Goal: Task Accomplishment & Management: Use online tool/utility

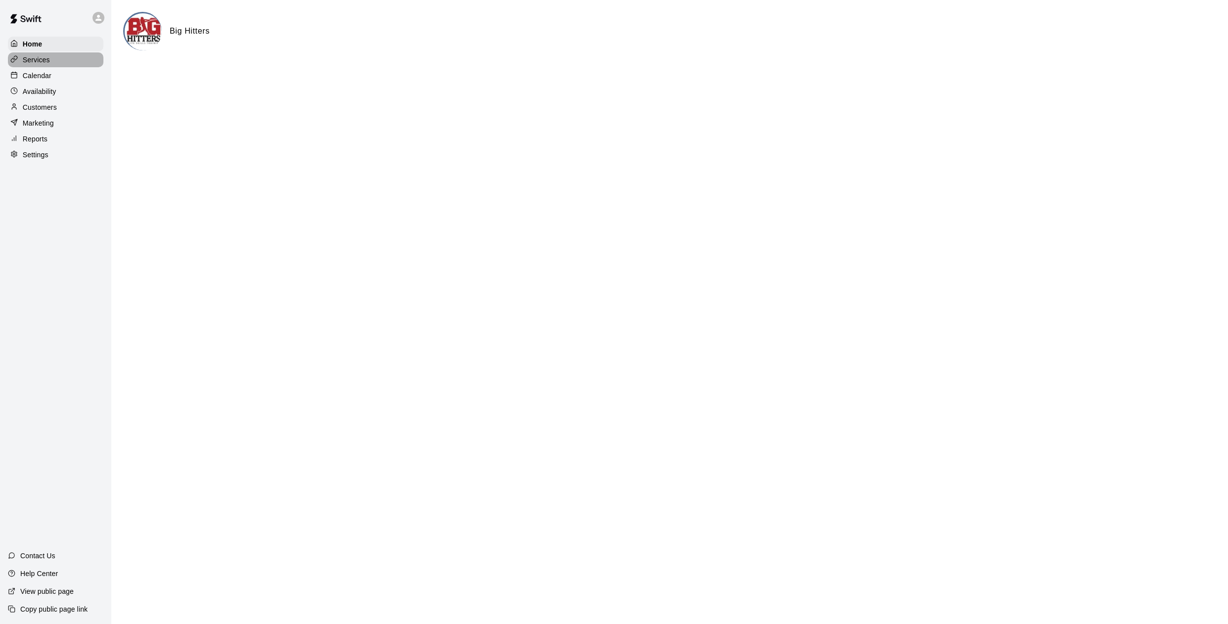
click at [51, 58] on div "Services" at bounding box center [55, 59] width 95 height 15
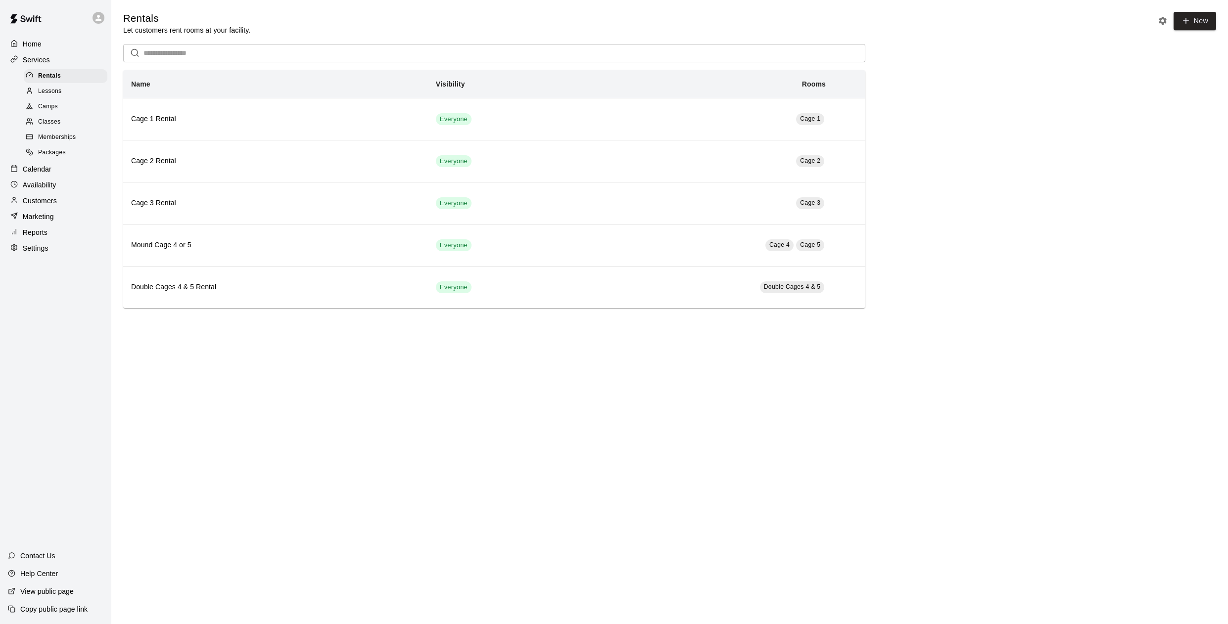
click at [59, 93] on span "Lessons" at bounding box center [50, 92] width 24 height 10
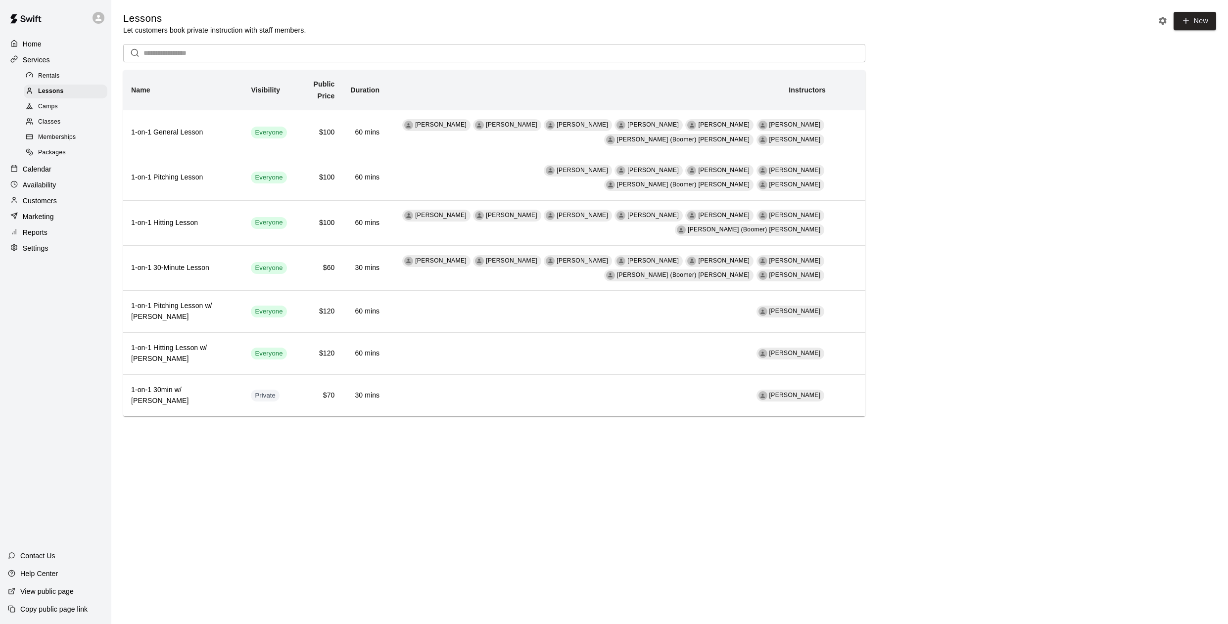
click at [49, 174] on p "Calendar" at bounding box center [37, 169] width 29 height 10
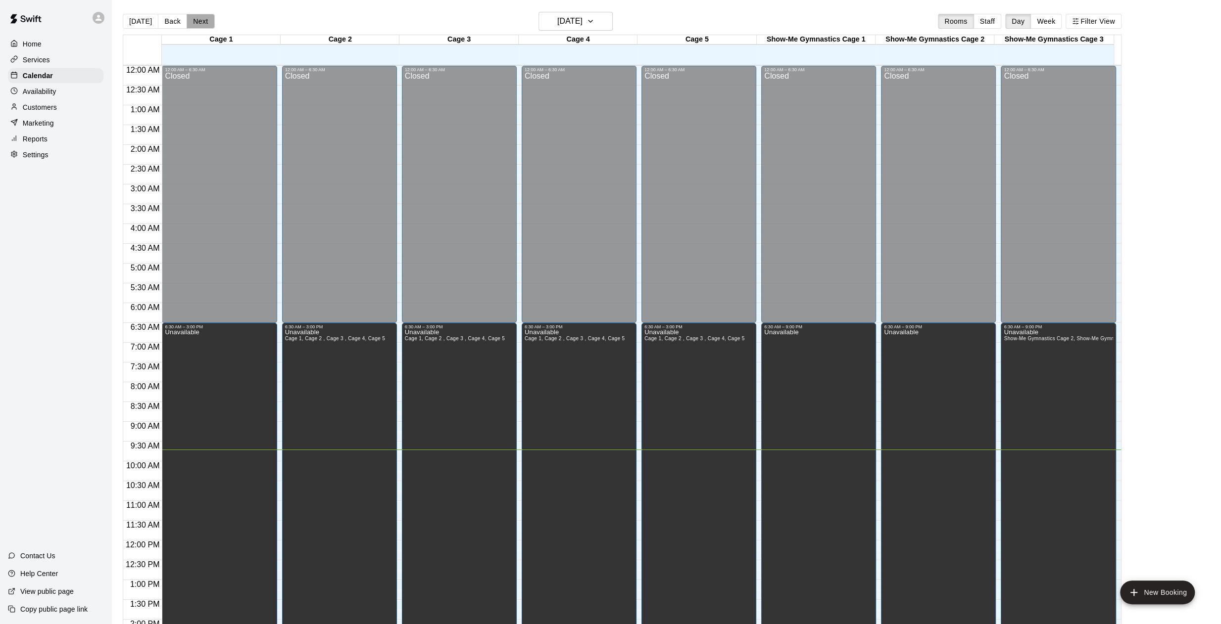
click at [188, 19] on button "Next" at bounding box center [201, 21] width 28 height 15
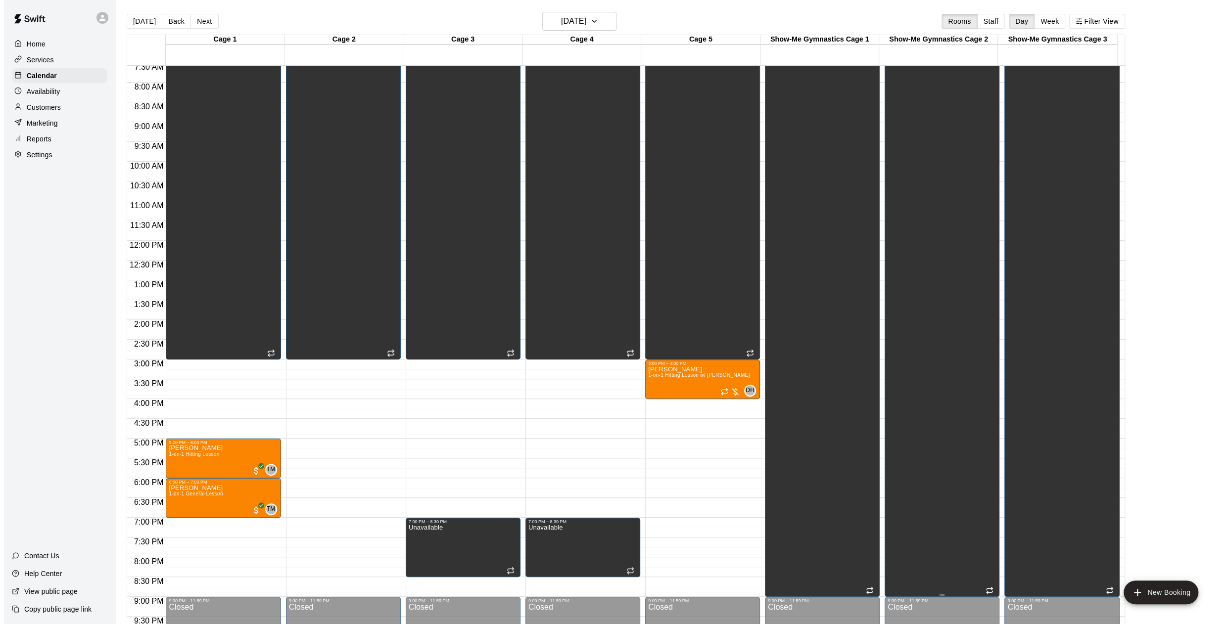
scroll to position [380, 0]
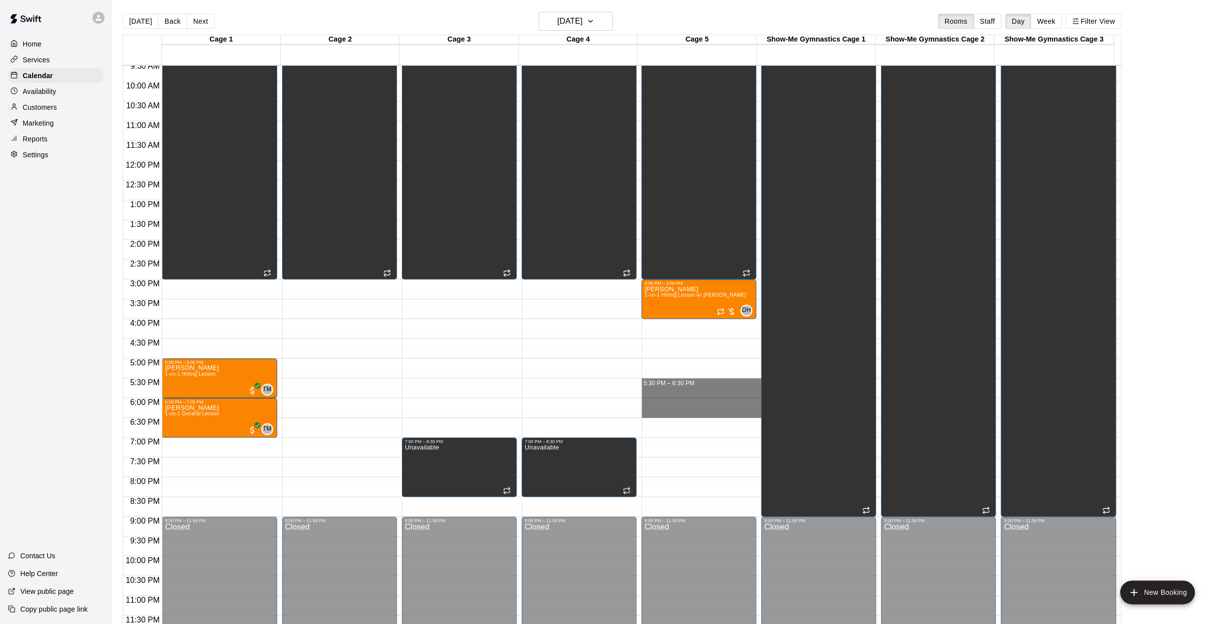
drag, startPoint x: 701, startPoint y: 382, endPoint x: 703, endPoint y: 409, distance: 26.8
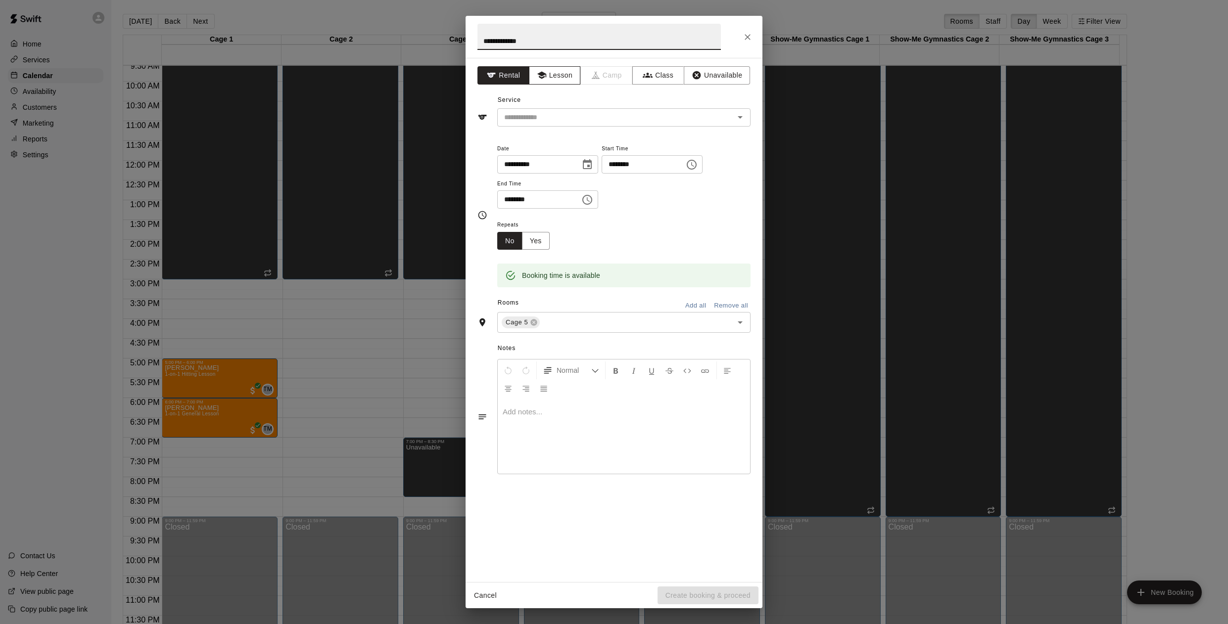
type input "**********"
click at [567, 79] on button "Lesson" at bounding box center [555, 75] width 52 height 18
click at [561, 119] on input "text" at bounding box center [609, 117] width 218 height 12
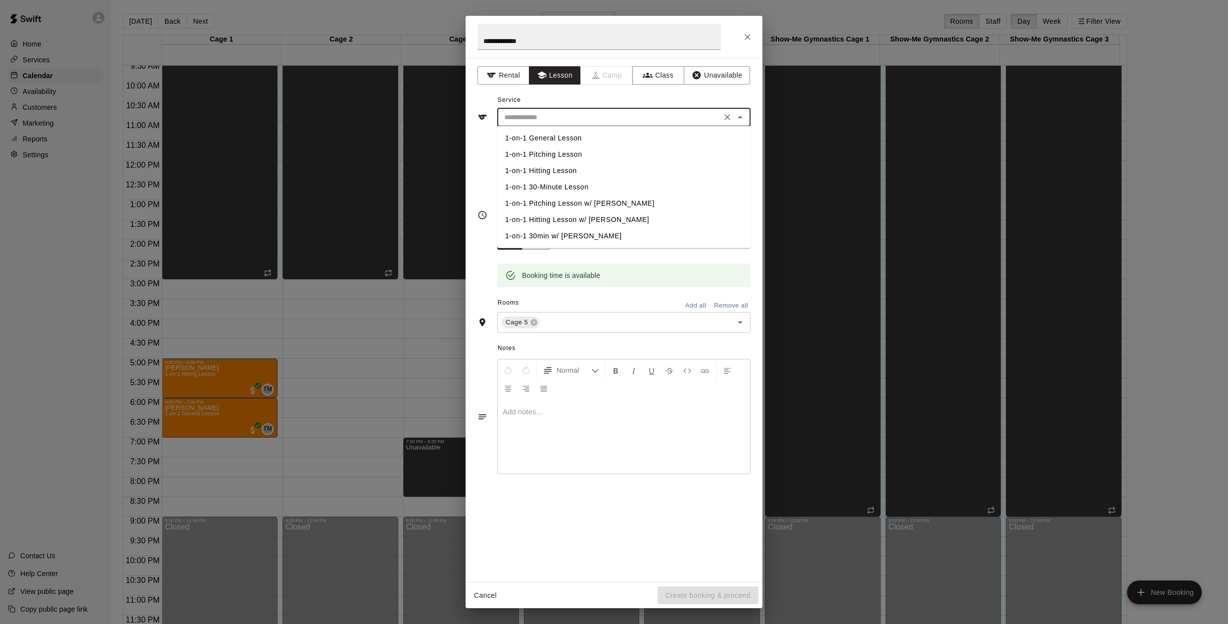
click at [562, 153] on li "1-on-1 Pitching Lesson" at bounding box center [623, 154] width 253 height 16
type input "**********"
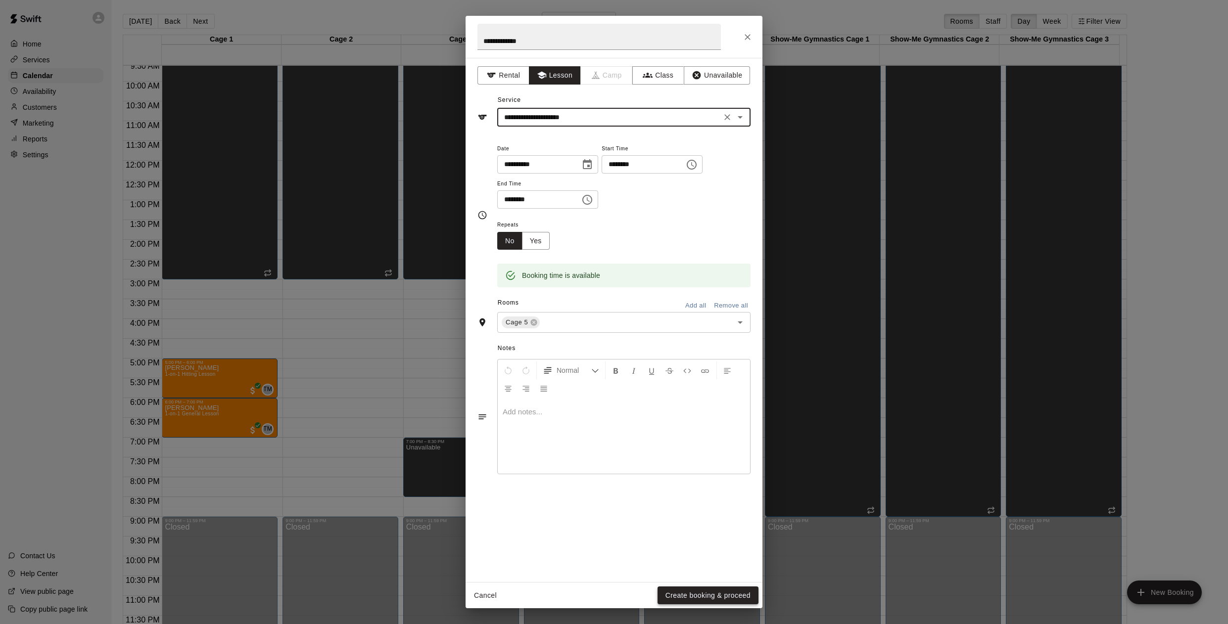
click at [716, 590] on button "Create booking & proceed" at bounding box center [707, 596] width 101 height 18
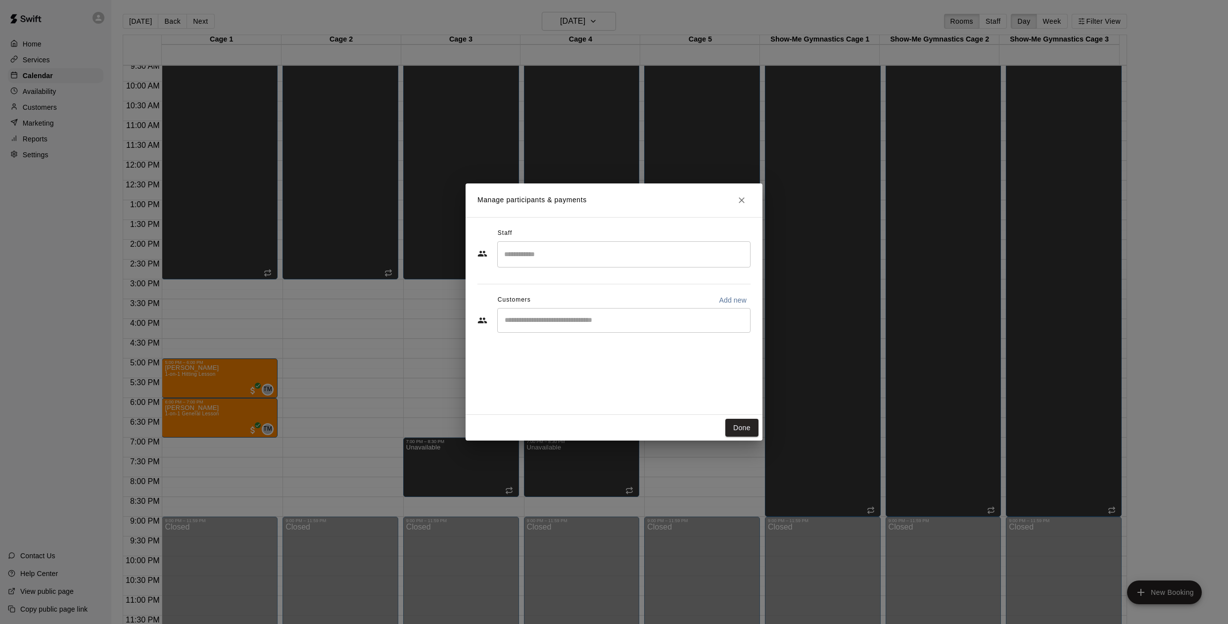
click at [594, 257] on input "Search staff" at bounding box center [624, 254] width 244 height 17
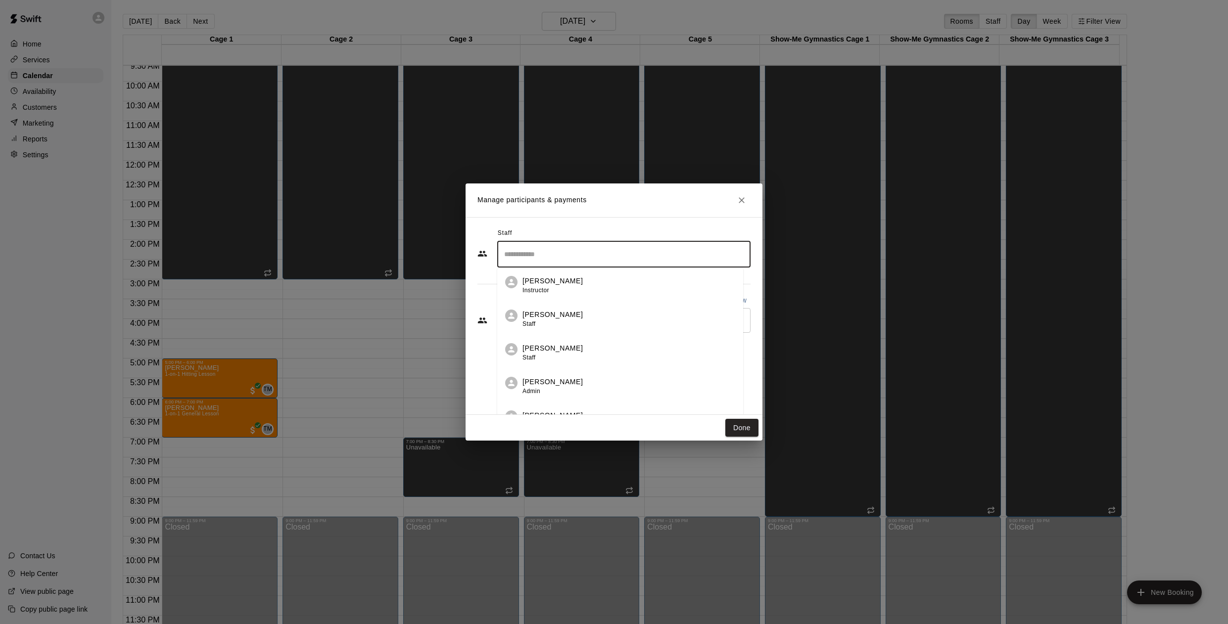
click at [565, 351] on div "[PERSON_NAME] Staff" at bounding box center [628, 352] width 213 height 19
click at [557, 327] on div "​" at bounding box center [623, 320] width 253 height 25
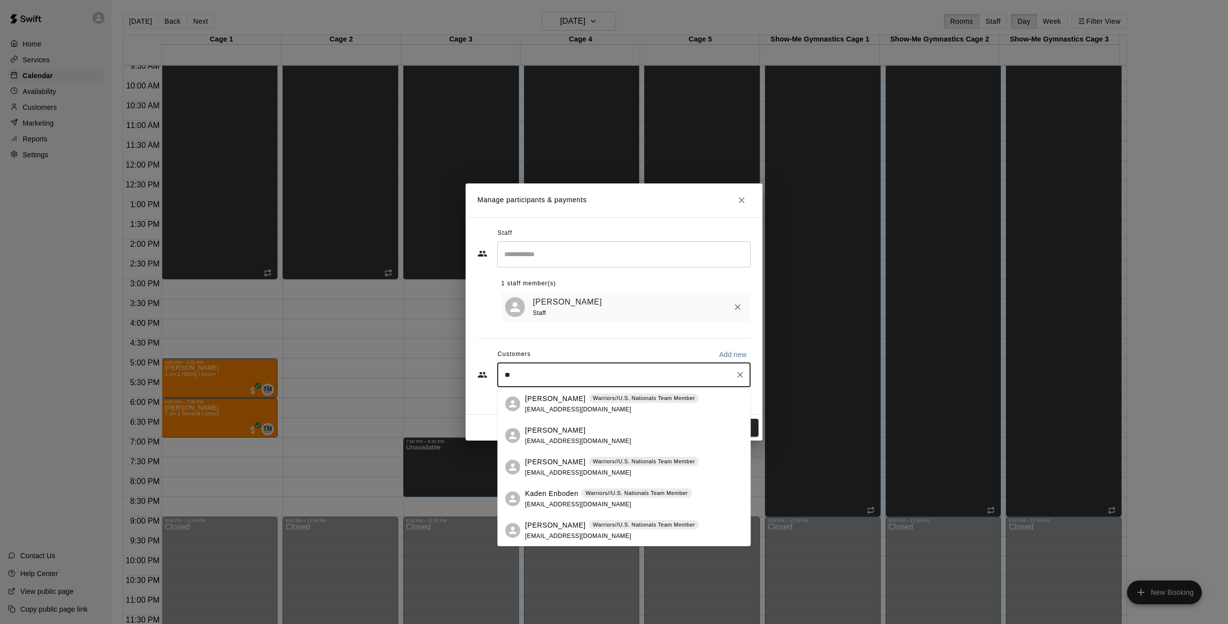
type input "*"
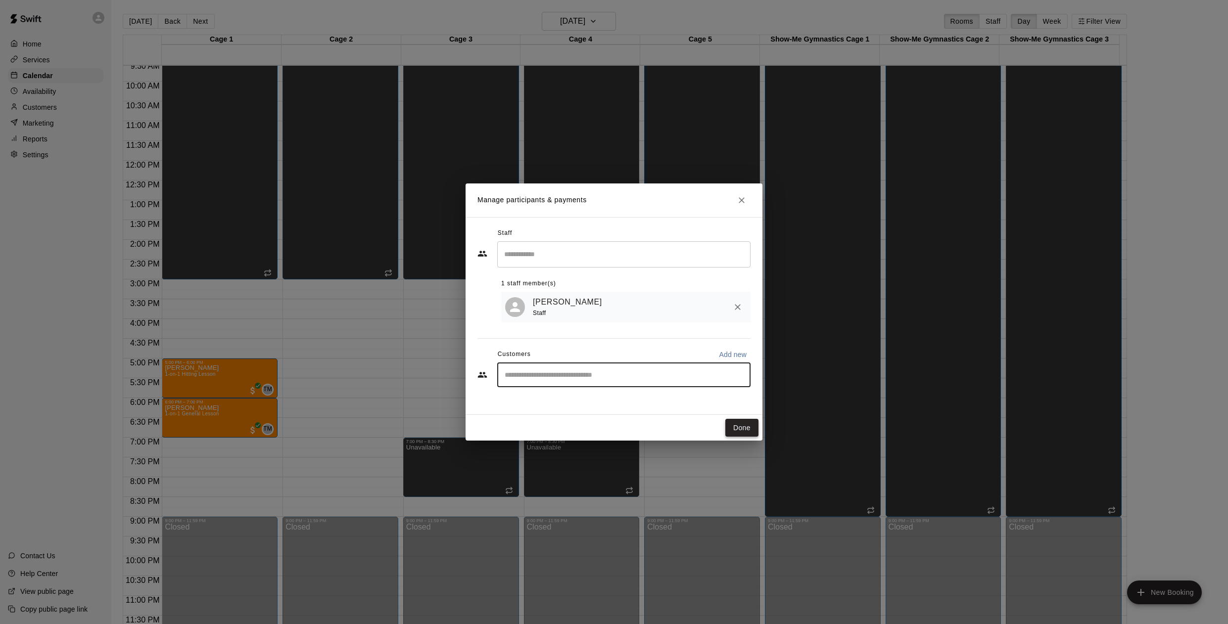
click at [743, 423] on button "Done" at bounding box center [741, 428] width 33 height 18
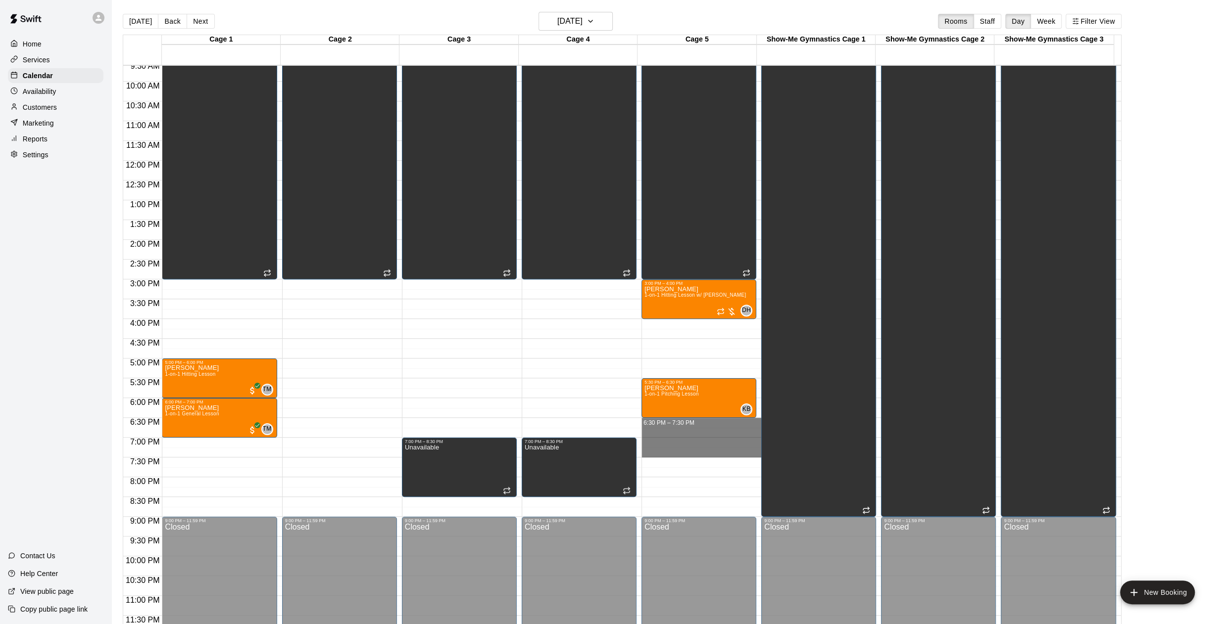
drag, startPoint x: 687, startPoint y: 425, endPoint x: 694, endPoint y: 453, distance: 29.0
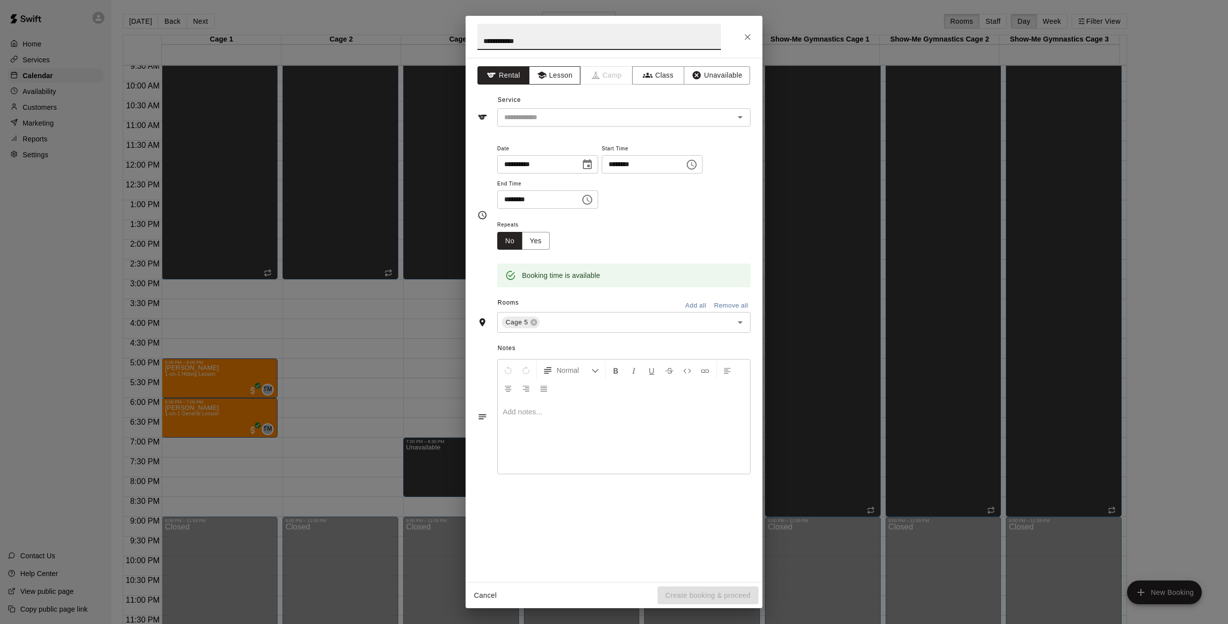
type input "**********"
click at [568, 79] on button "Lesson" at bounding box center [555, 75] width 52 height 18
click at [598, 112] on input "text" at bounding box center [609, 117] width 218 height 12
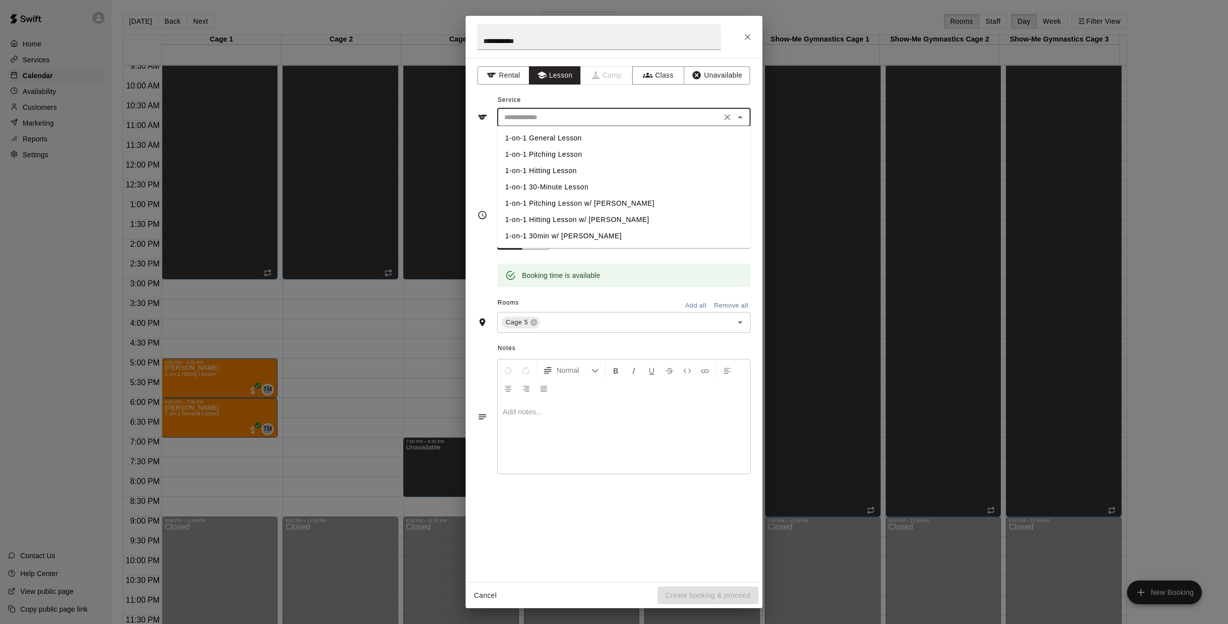
click at [582, 154] on li "1-on-1 Pitching Lesson" at bounding box center [623, 154] width 253 height 16
type input "**********"
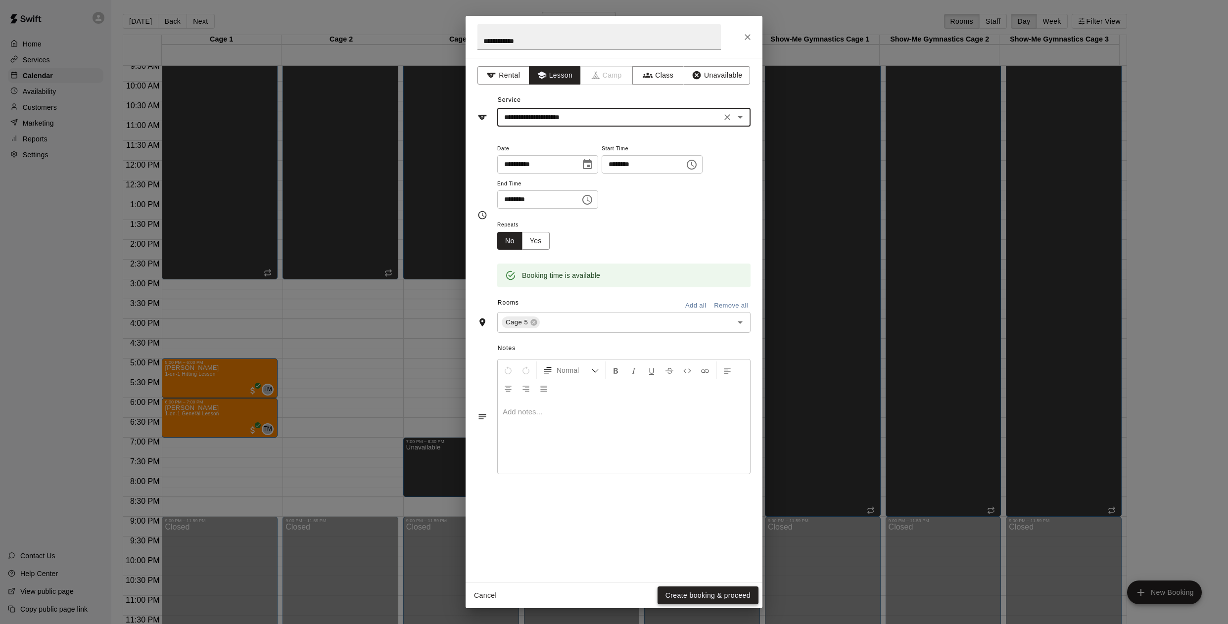
click at [695, 597] on button "Create booking & proceed" at bounding box center [707, 596] width 101 height 18
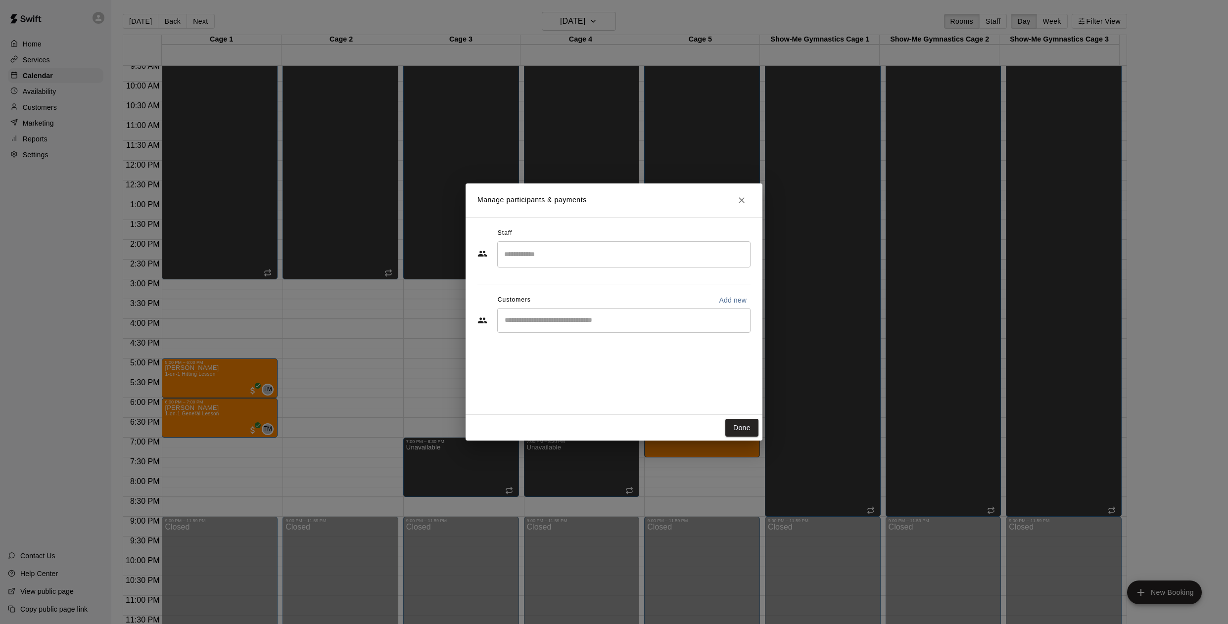
click at [614, 265] on div "​" at bounding box center [623, 254] width 253 height 26
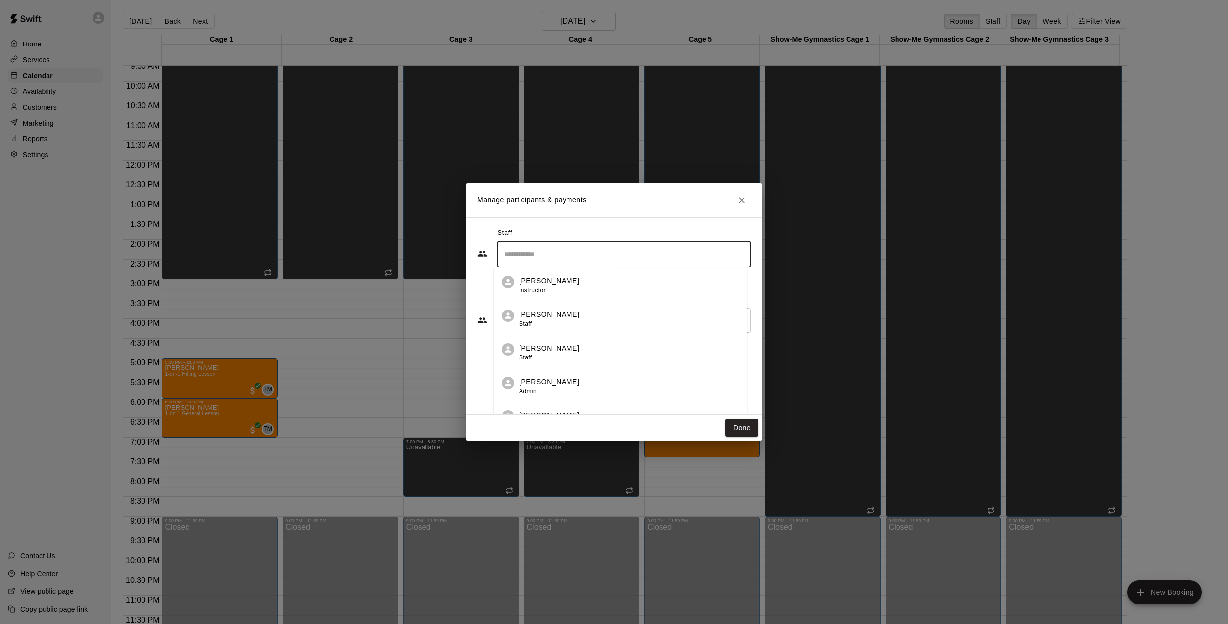
click at [578, 361] on div "[PERSON_NAME] Staff" at bounding box center [629, 352] width 220 height 19
click at [566, 314] on div "​" at bounding box center [623, 320] width 253 height 25
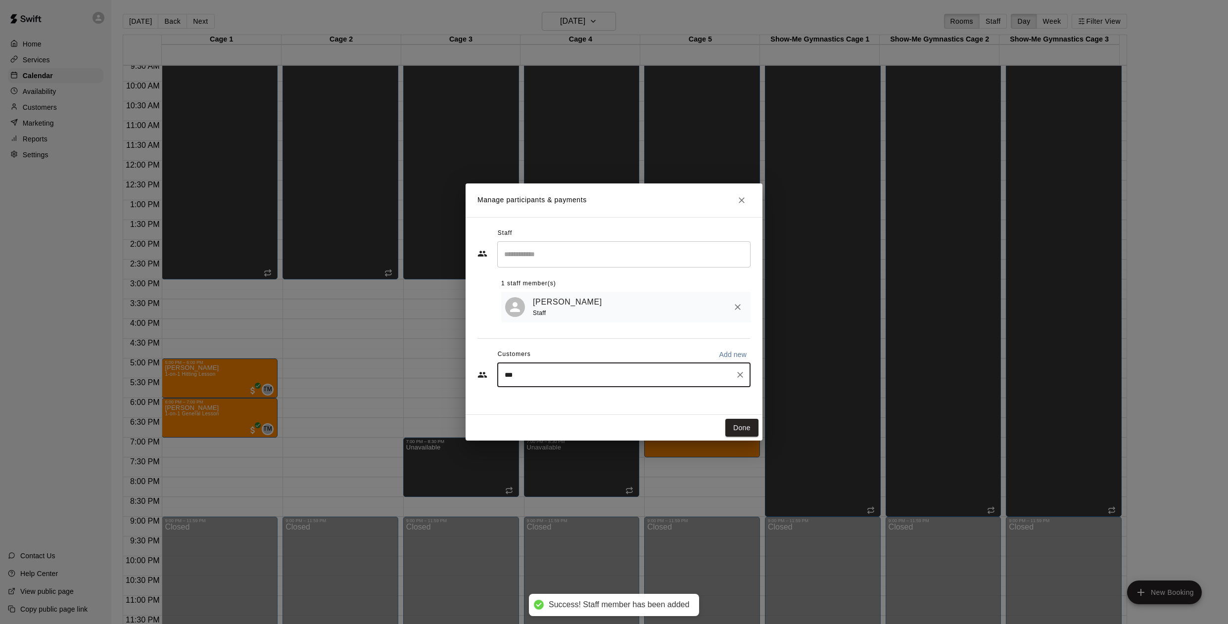
type input "****"
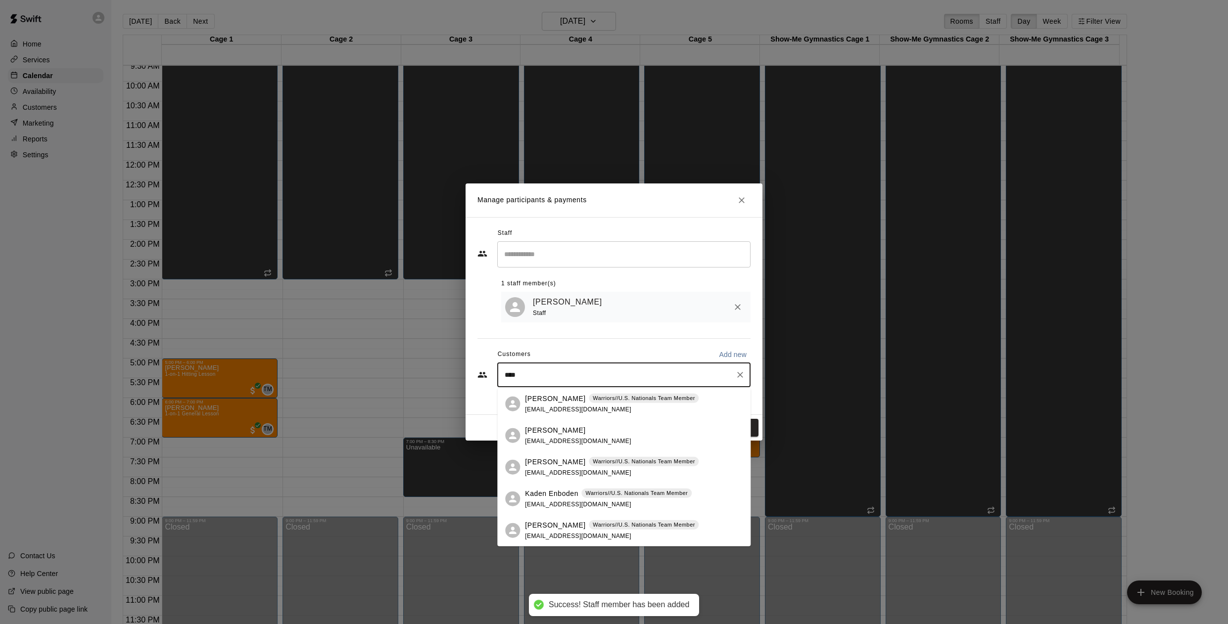
click at [567, 441] on span "[EMAIL_ADDRESS][DOMAIN_NAME]" at bounding box center [578, 440] width 106 height 7
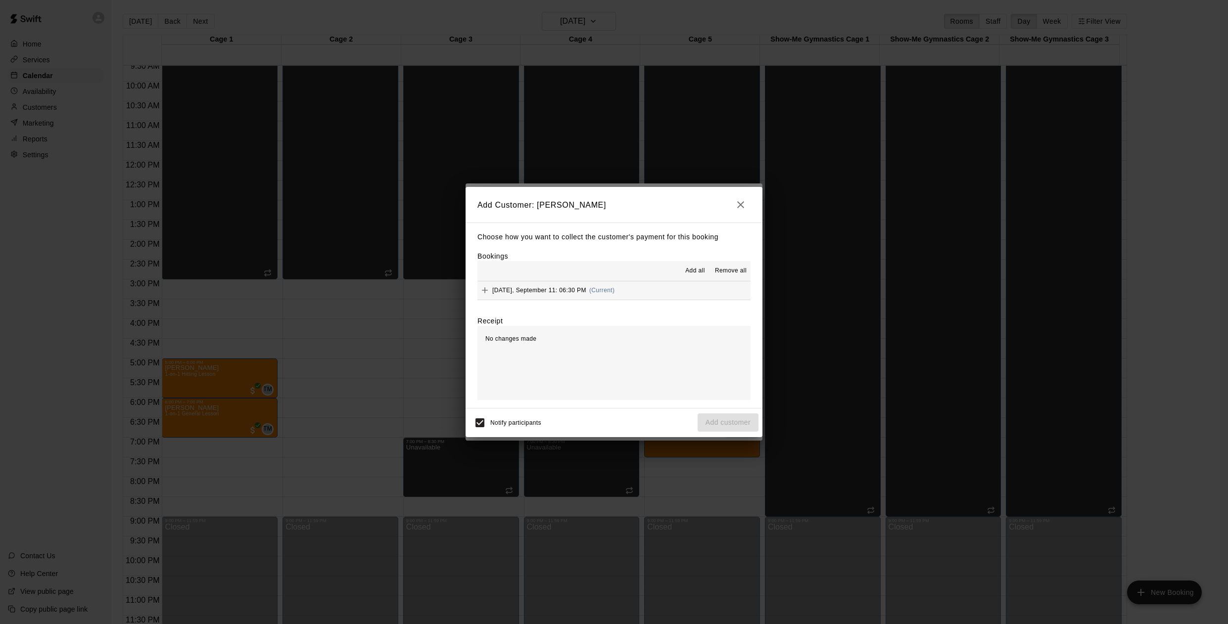
click at [526, 371] on div "No changes made" at bounding box center [613, 363] width 273 height 74
click at [528, 342] on span "No changes made" at bounding box center [510, 338] width 51 height 7
click at [686, 272] on span "Add all" at bounding box center [695, 271] width 20 height 10
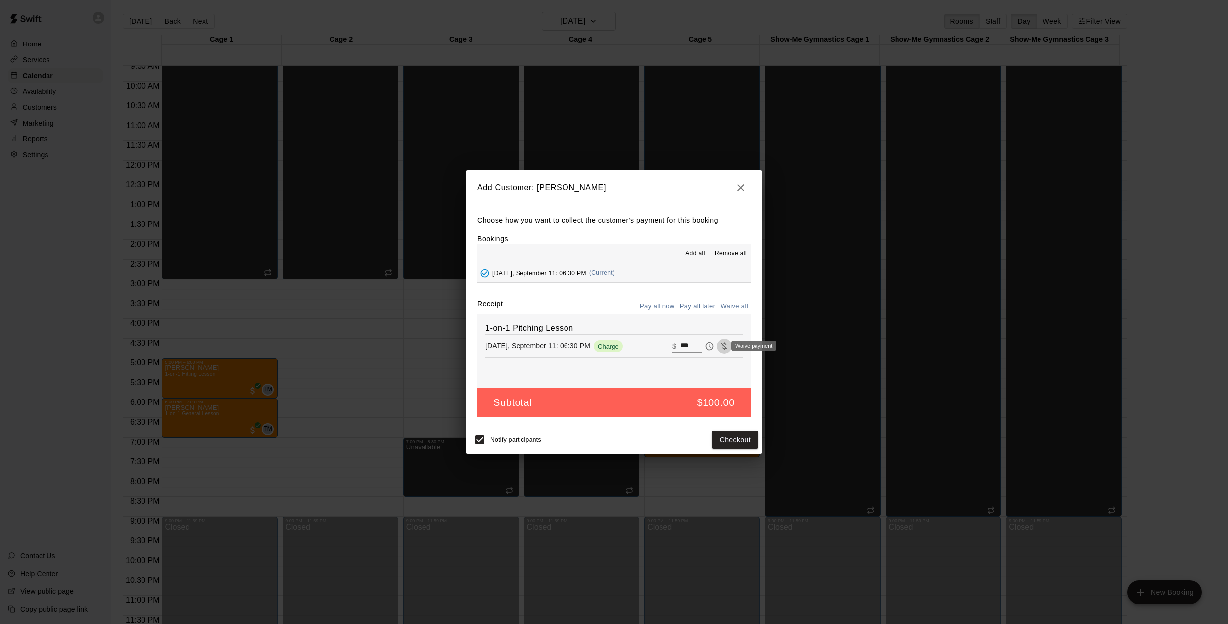
click at [720, 348] on icon "Waive payment" at bounding box center [724, 346] width 10 height 10
type input "*"
click at [611, 346] on span "Waived" at bounding box center [608, 346] width 29 height 7
click at [716, 345] on div "Pay later" at bounding box center [727, 346] width 37 height 12
click at [704, 349] on icon "Pay later" at bounding box center [709, 346] width 10 height 10
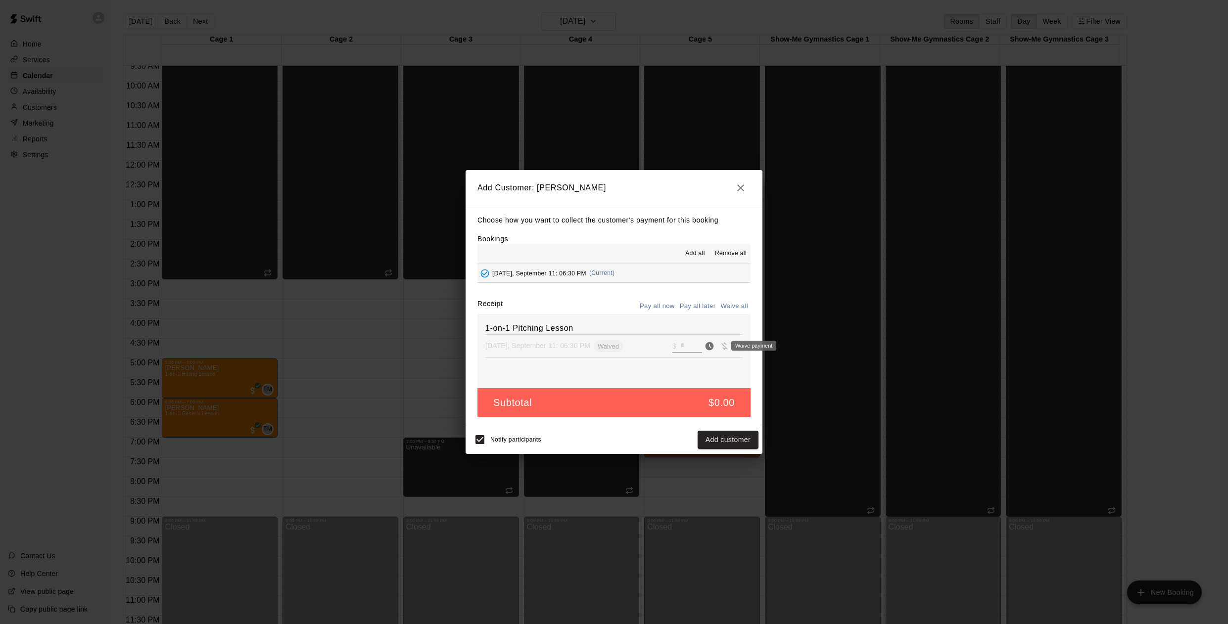
click at [732, 348] on div "Waive payment" at bounding box center [753, 346] width 45 height 10
click at [734, 348] on icon "Remove" at bounding box center [739, 346] width 10 height 10
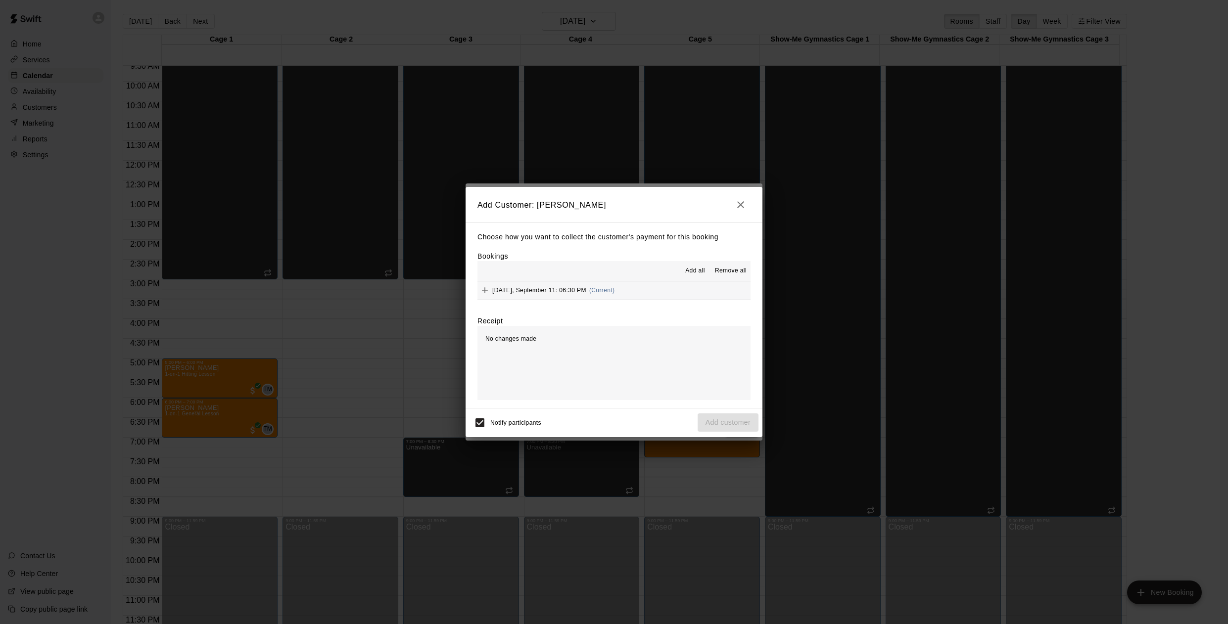
click at [699, 272] on span "Add all" at bounding box center [695, 271] width 20 height 10
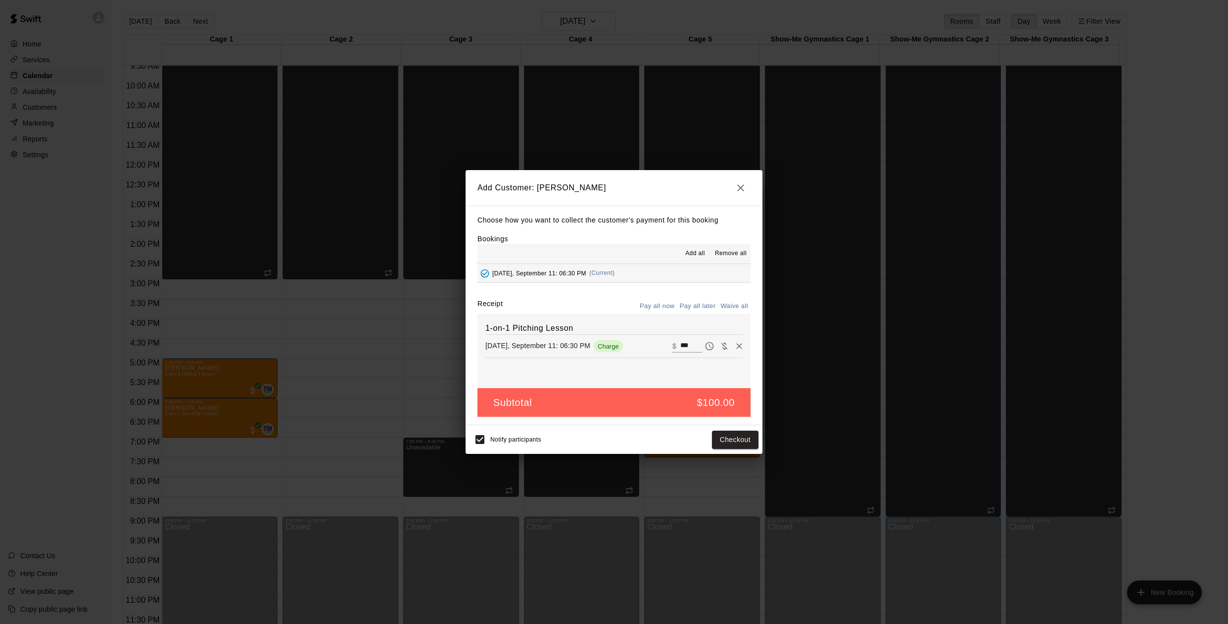
click at [661, 305] on button "Pay all now" at bounding box center [657, 306] width 40 height 15
click at [732, 443] on button "Checkout" at bounding box center [735, 440] width 47 height 18
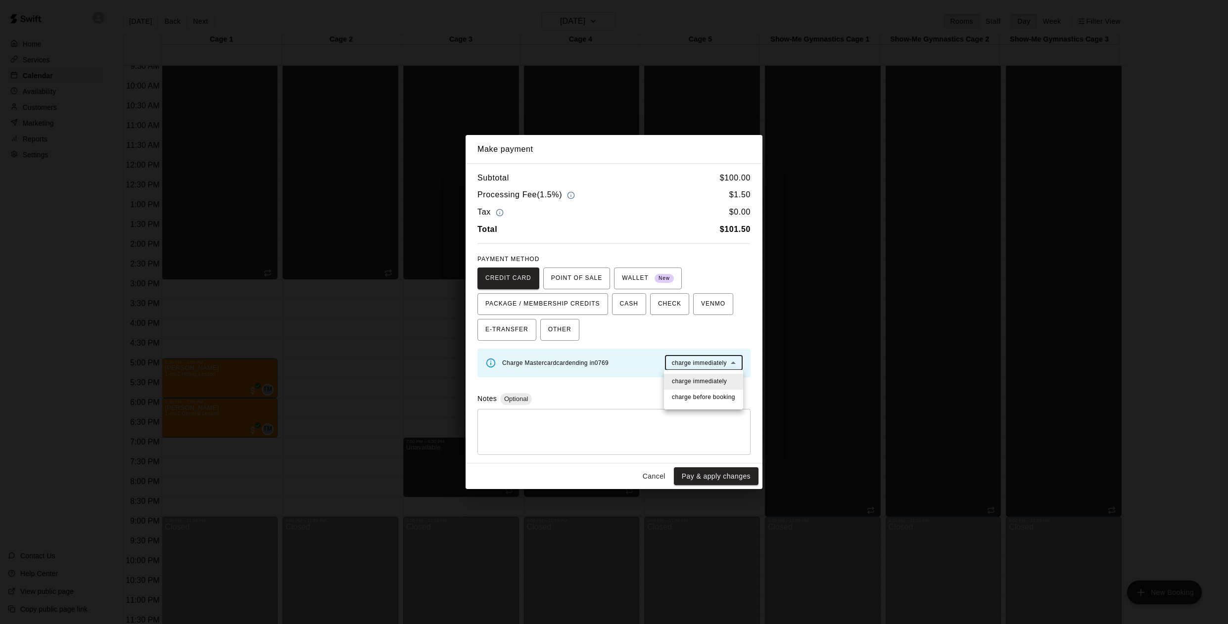
click at [706, 361] on body "Home Services Calendar Availability Customers Marketing Reports Settings Contac…" at bounding box center [614, 320] width 1228 height 640
click at [716, 398] on span "charge before booking" at bounding box center [703, 398] width 63 height 10
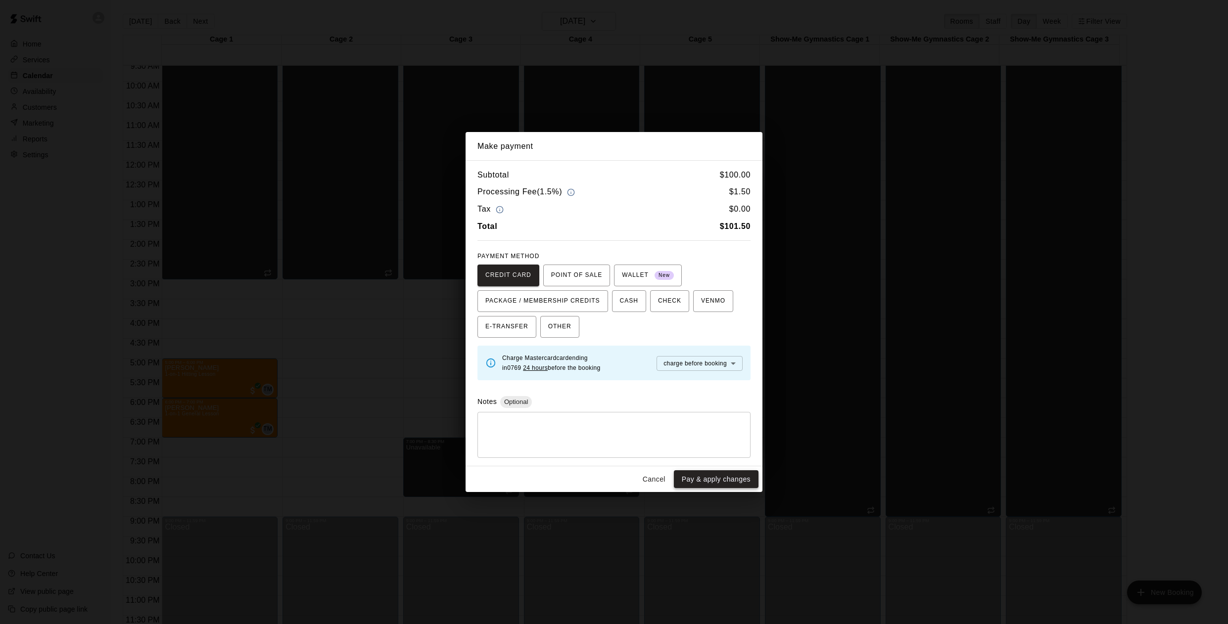
click at [732, 478] on button "Pay & apply changes" at bounding box center [716, 479] width 85 height 18
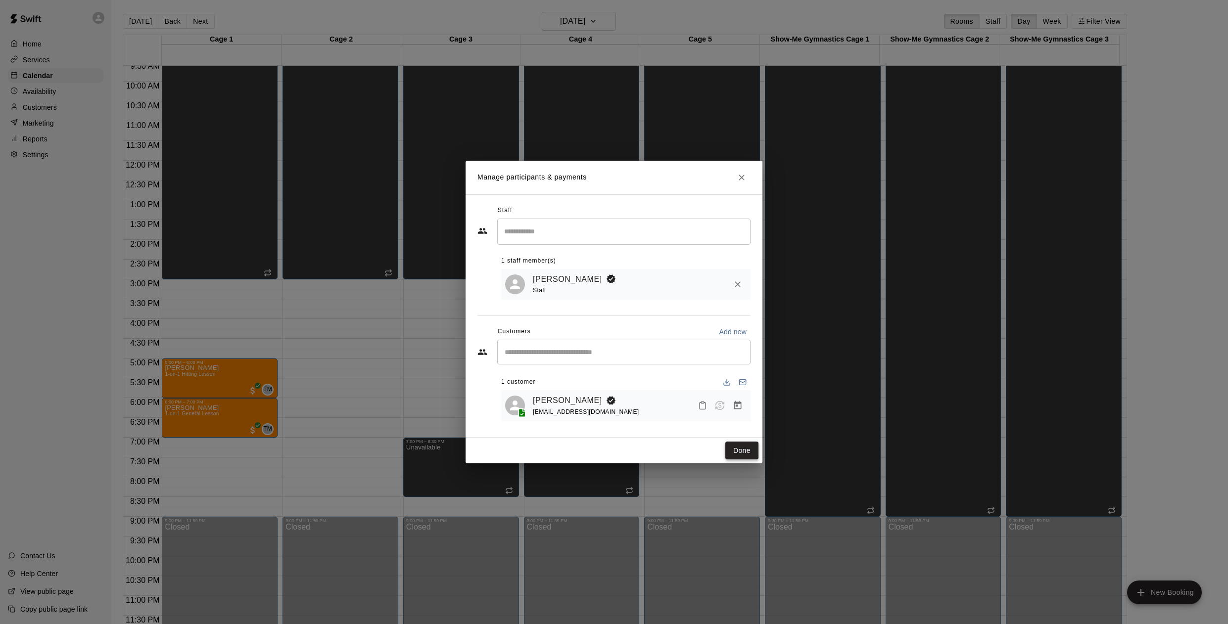
click at [744, 451] on button "Done" at bounding box center [741, 451] width 33 height 18
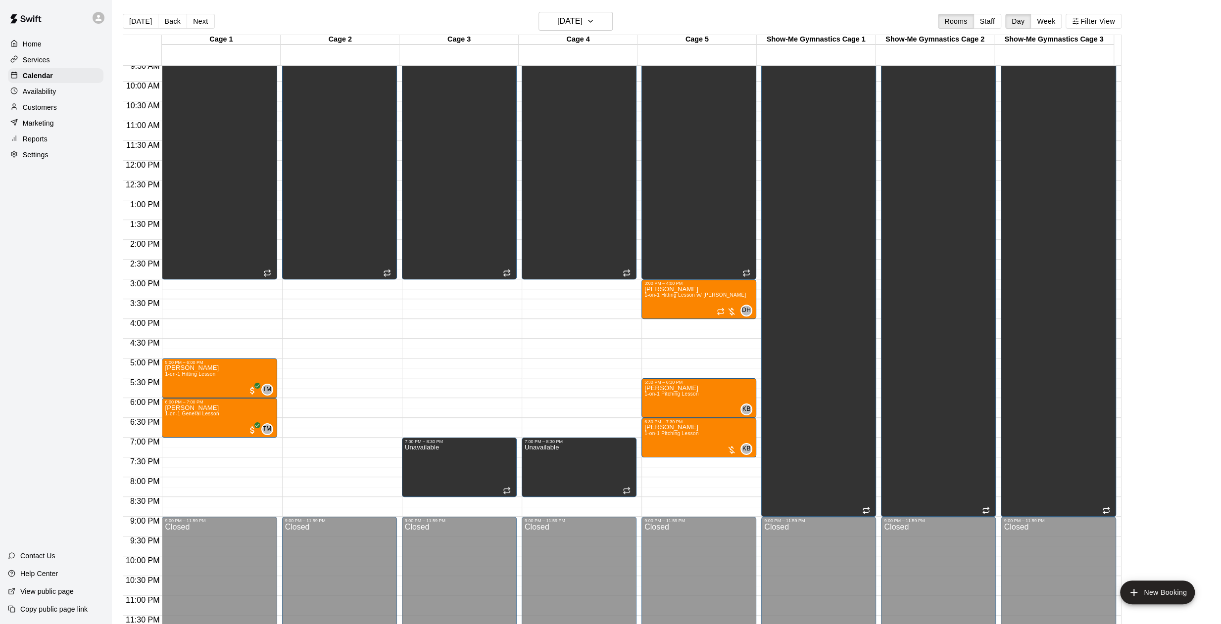
click at [47, 144] on p "Reports" at bounding box center [35, 139] width 25 height 10
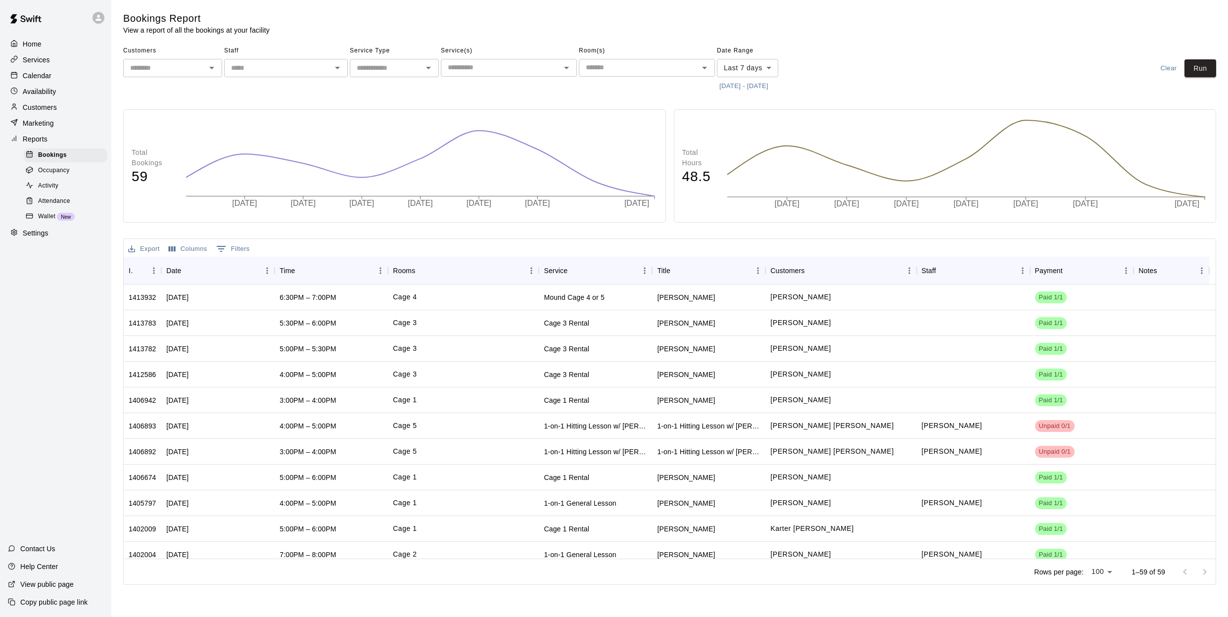
click at [268, 64] on input "text" at bounding box center [277, 68] width 101 height 12
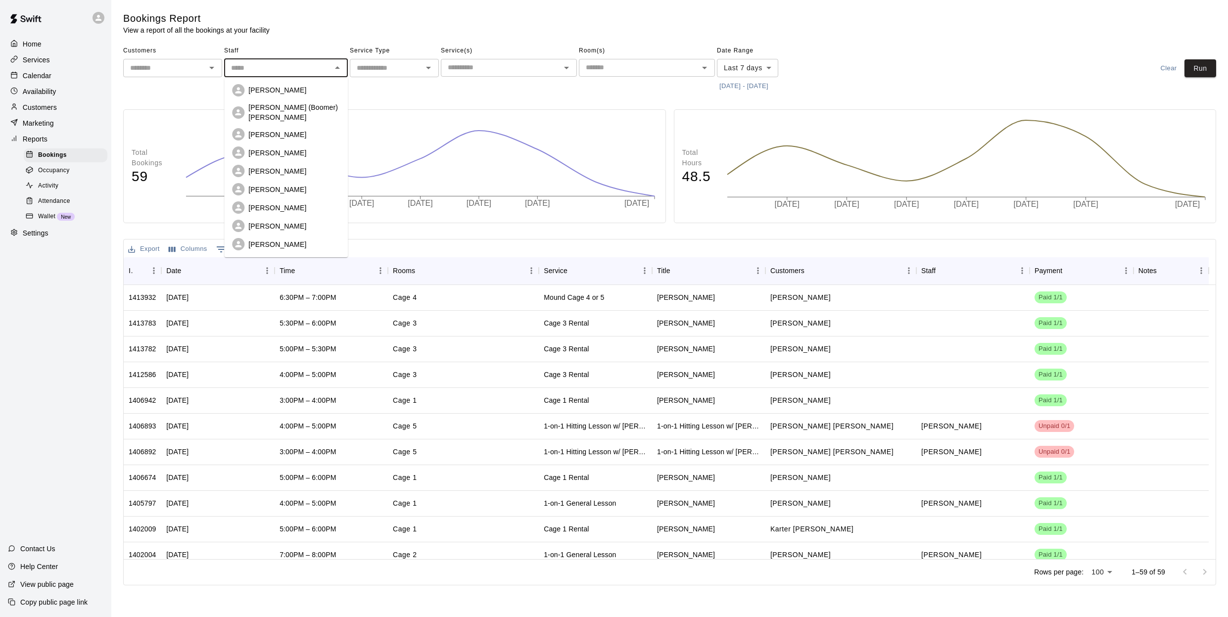
click at [285, 185] on div "[PERSON_NAME]" at bounding box center [294, 190] width 92 height 10
type input "**********"
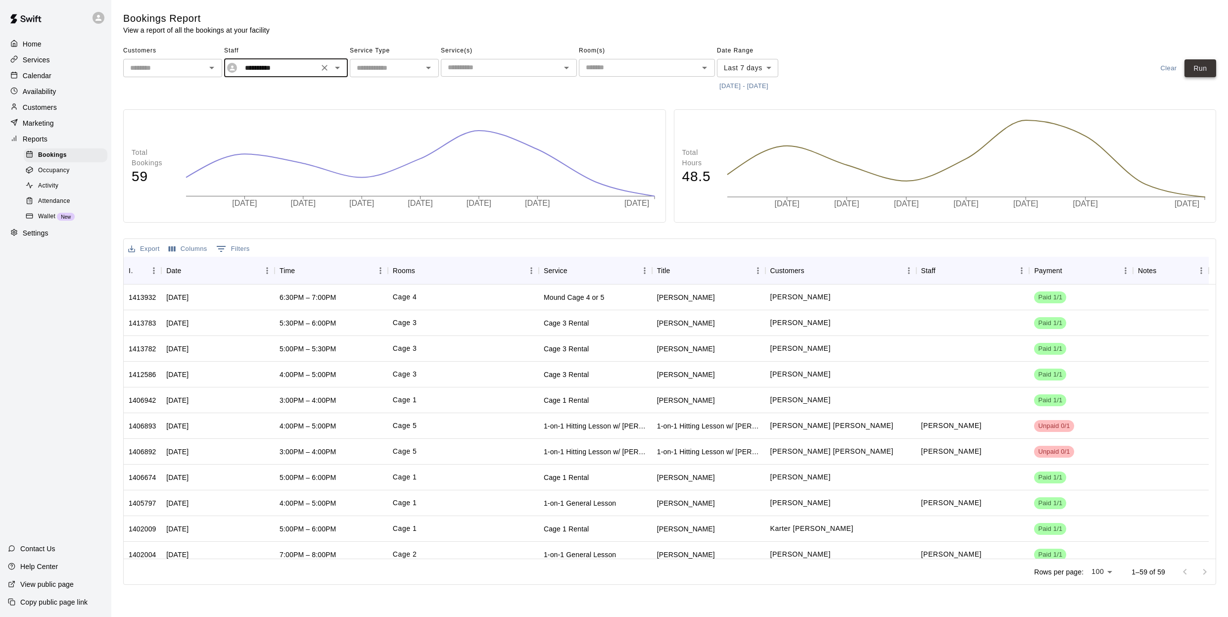
click at [1200, 72] on button "Run" at bounding box center [1200, 68] width 32 height 18
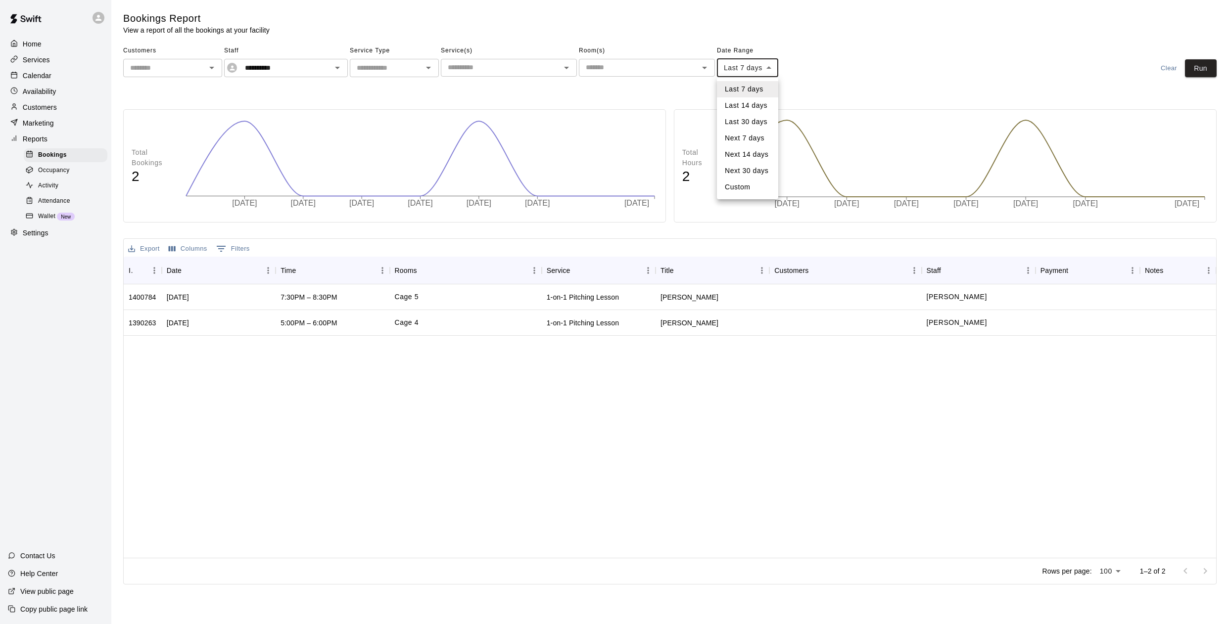
click at [763, 62] on body "**********" at bounding box center [614, 294] width 1228 height 589
click at [751, 126] on li "Last 30 days" at bounding box center [747, 122] width 61 height 16
click at [1203, 66] on button "Run" at bounding box center [1201, 68] width 32 height 18
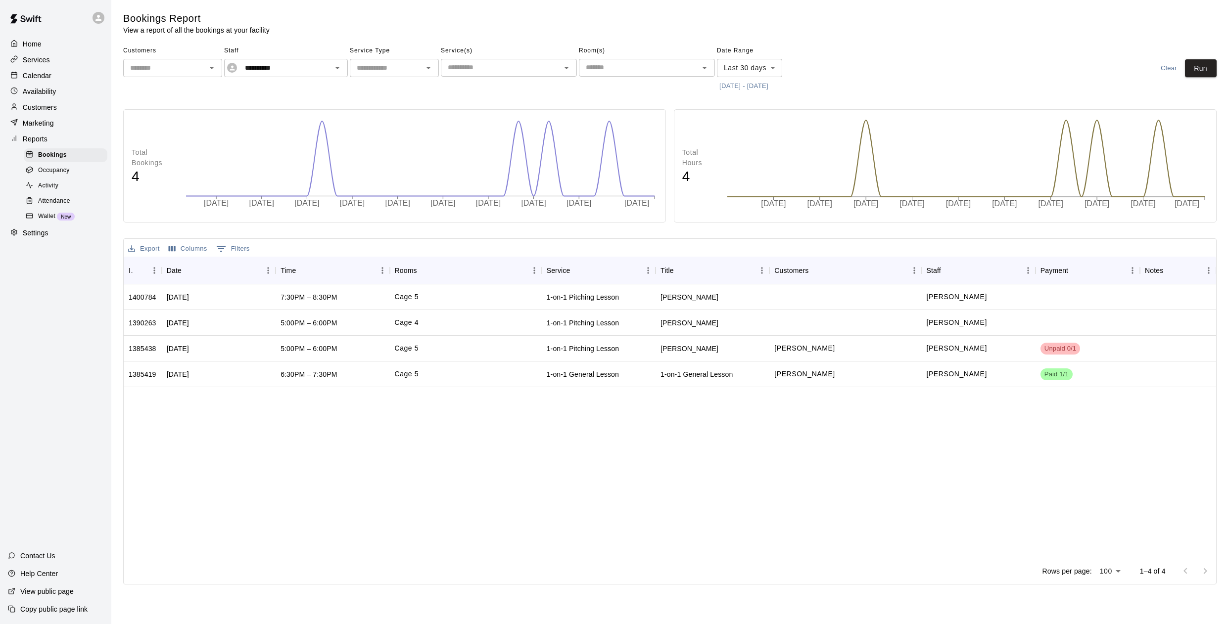
click at [770, 67] on body "**********" at bounding box center [614, 294] width 1228 height 589
click at [851, 64] on div at bounding box center [614, 312] width 1228 height 624
click at [767, 72] on body "**********" at bounding box center [614, 294] width 1228 height 589
click at [760, 188] on li "Custom" at bounding box center [749, 187] width 65 height 16
type input "******"
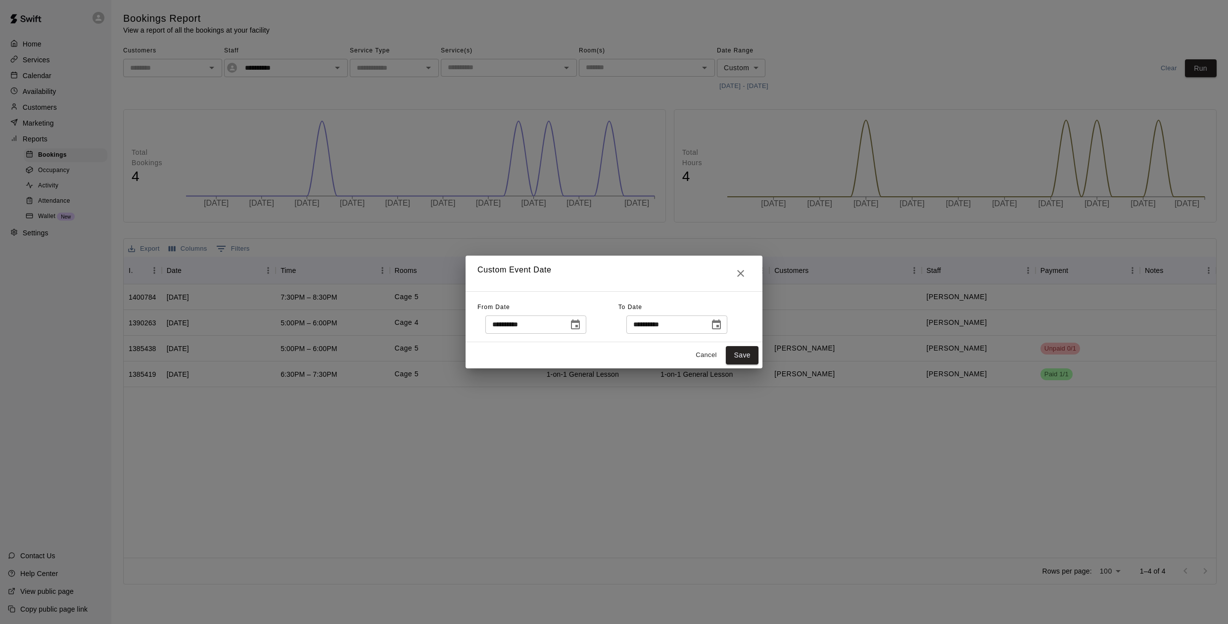
click at [581, 325] on icon "Choose date, selected date is Aug 11, 2025" at bounding box center [575, 325] width 12 height 12
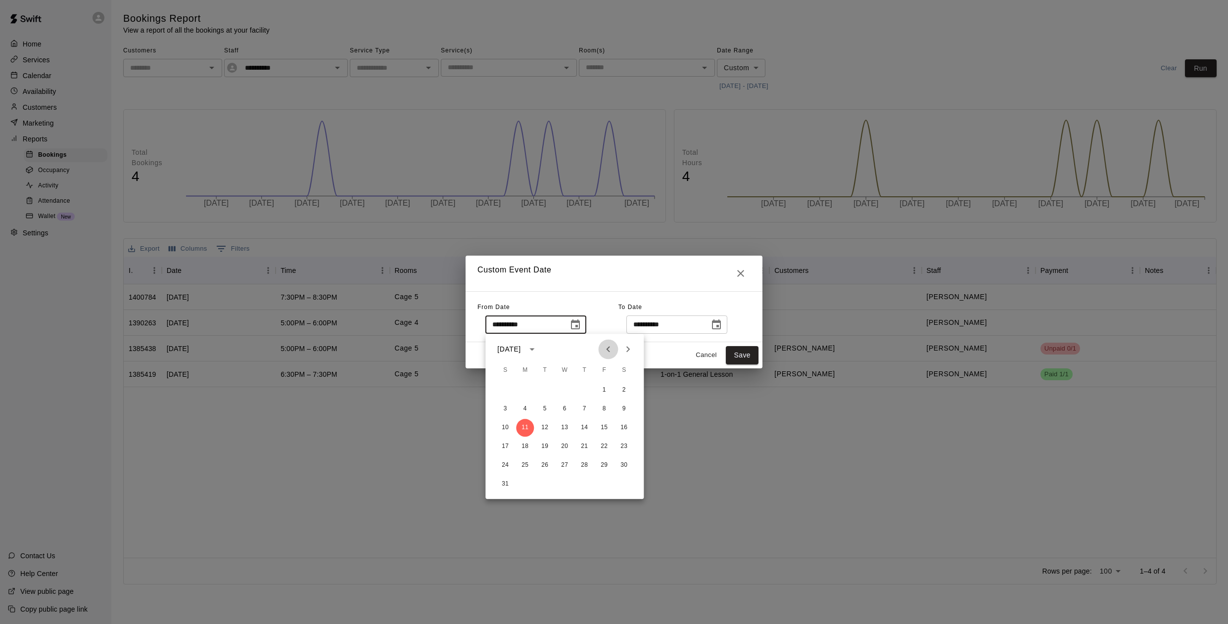
click at [607, 348] on icon "Previous month" at bounding box center [608, 349] width 12 height 12
click at [547, 391] on button "1" at bounding box center [545, 390] width 18 height 18
type input "**********"
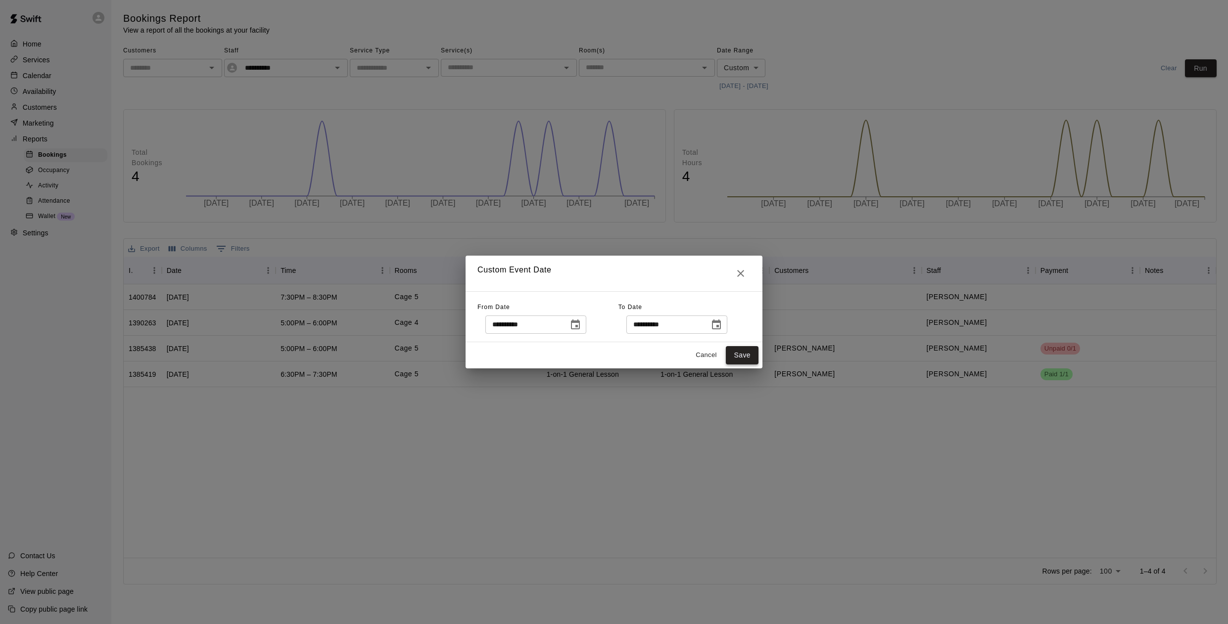
click at [753, 359] on button "Save" at bounding box center [742, 355] width 33 height 18
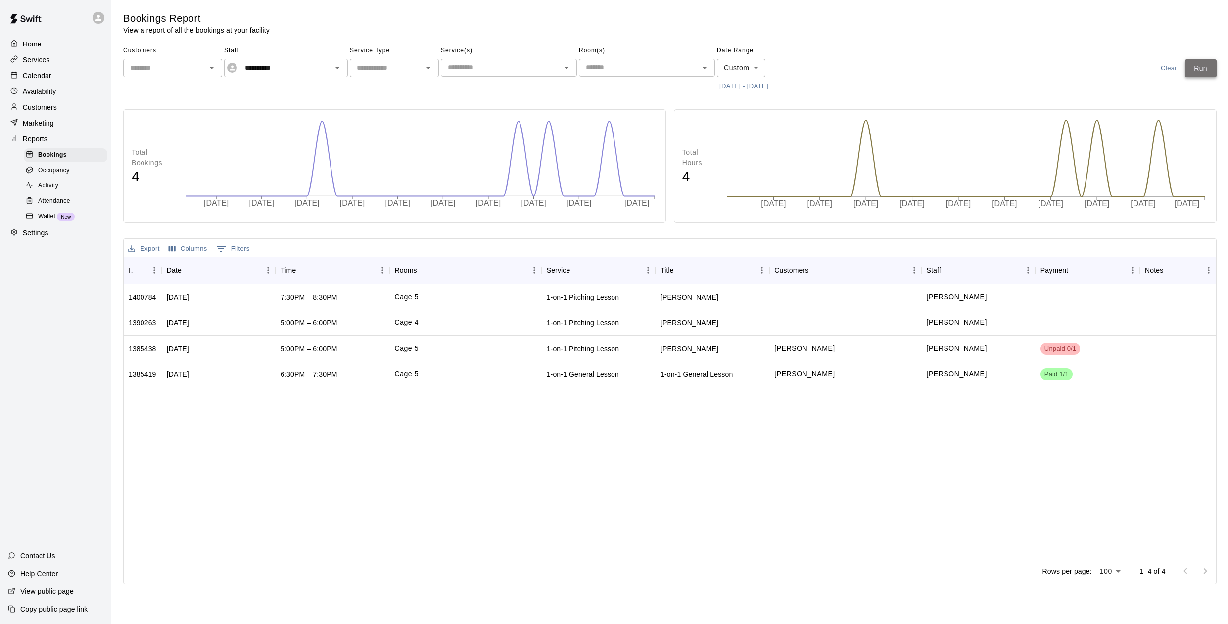
click at [1199, 63] on button "Run" at bounding box center [1201, 68] width 32 height 18
